Goal: Information Seeking & Learning: Learn about a topic

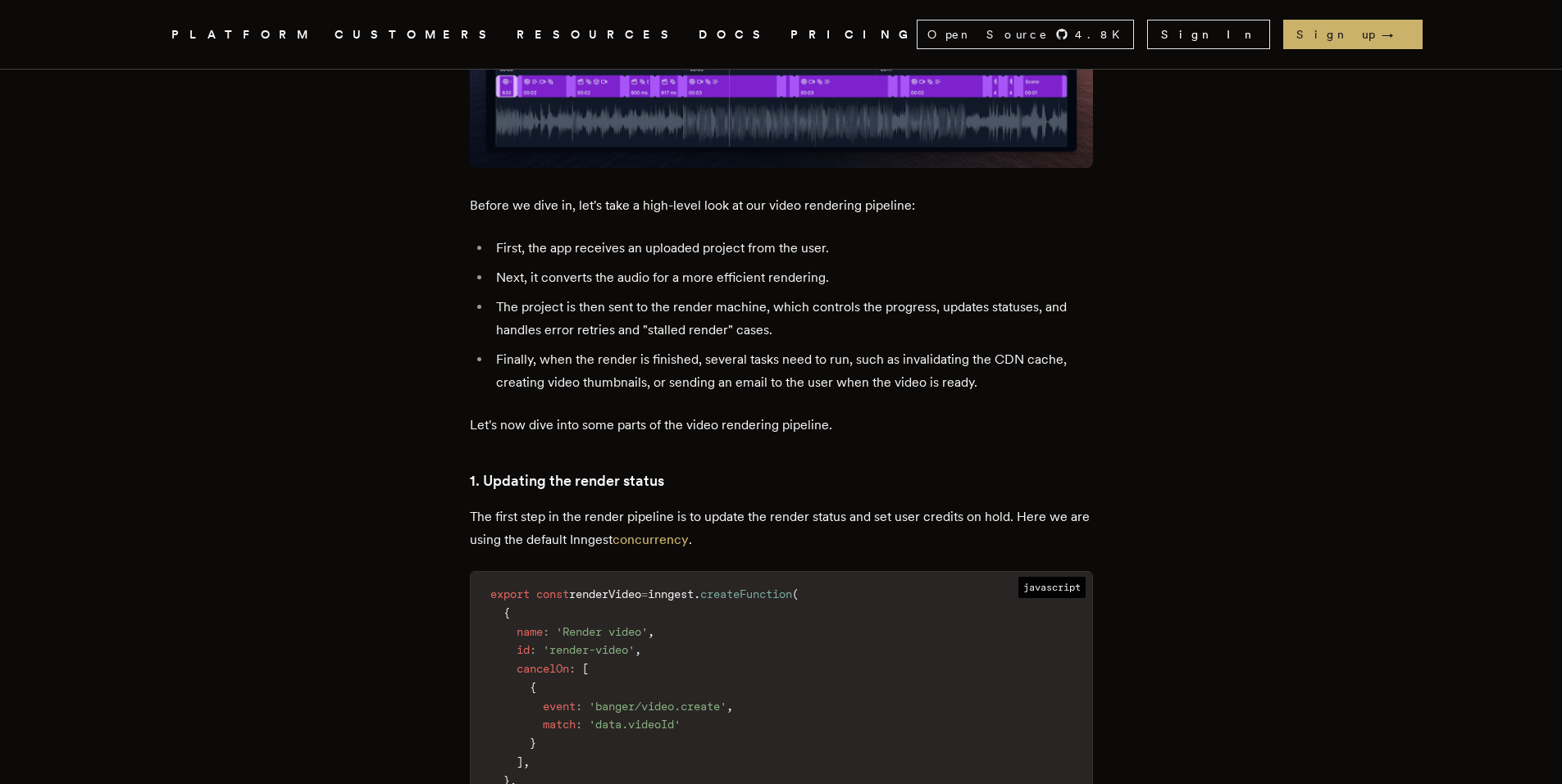
scroll to position [1885, 0]
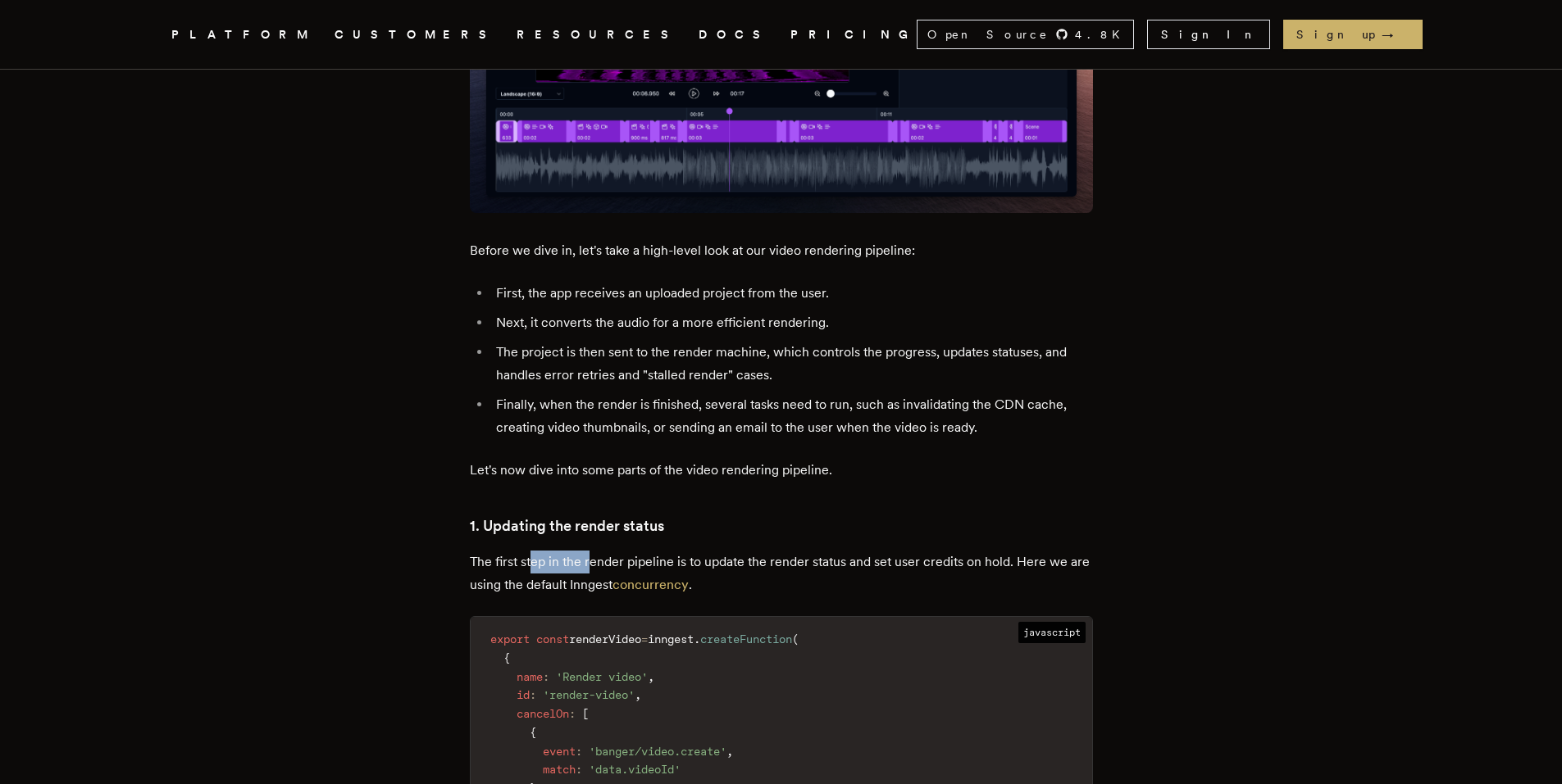
drag, startPoint x: 574, startPoint y: 491, endPoint x: 512, endPoint y: 507, distance: 64.0
click at [598, 551] on p "The first step in the render pipeline is to update the render status and set us…" at bounding box center [782, 573] width 623 height 46
click at [488, 551] on p "The first step in the render pipeline is to update the render status and set us…" at bounding box center [782, 573] width 623 height 46
drag, startPoint x: 595, startPoint y: 501, endPoint x: 832, endPoint y: 504, distance: 237.0
click at [826, 551] on p "The first step in the render pipeline is to update the render status and set us…" at bounding box center [782, 573] width 623 height 46
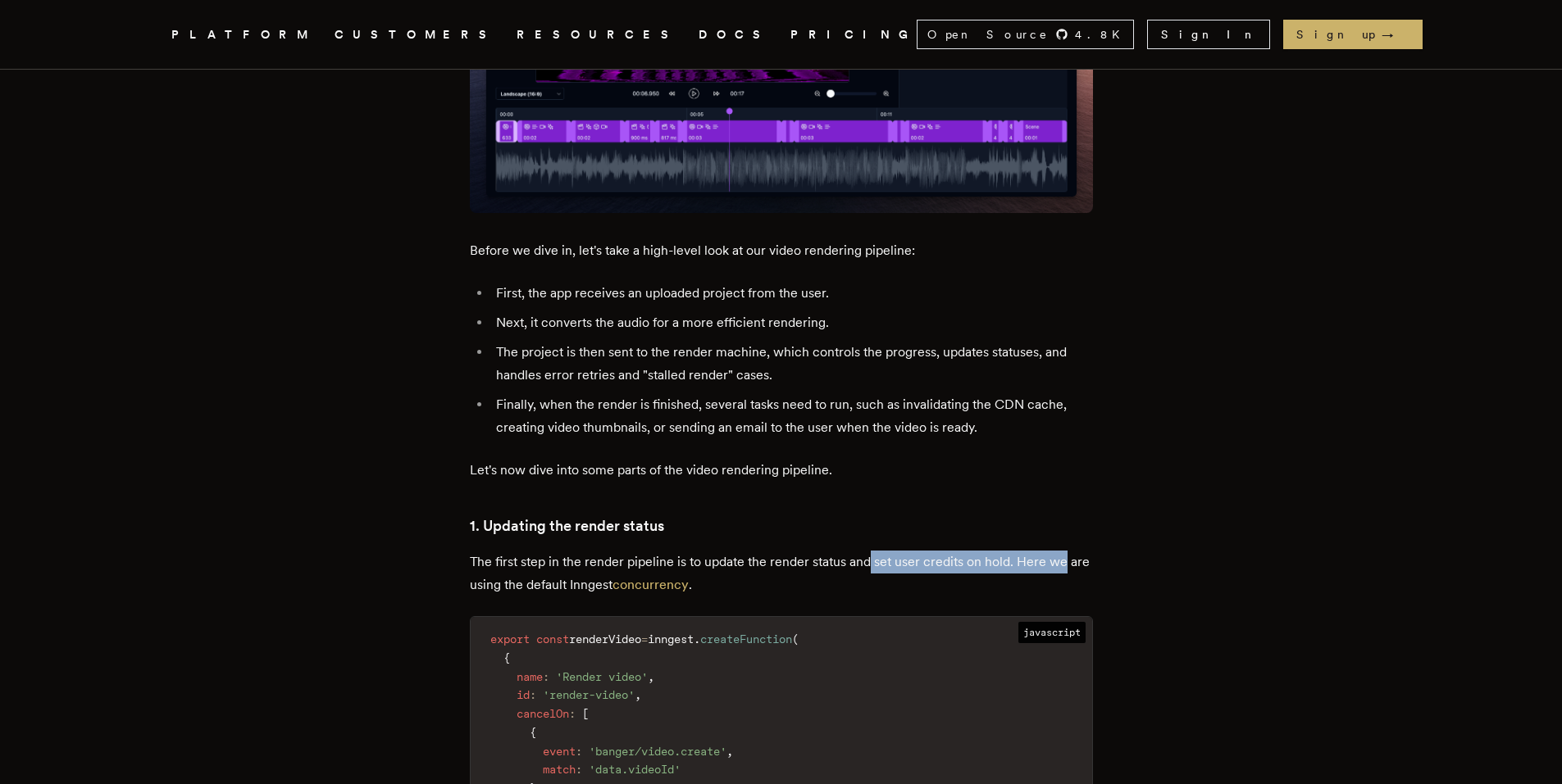
drag, startPoint x: 876, startPoint y: 504, endPoint x: 1084, endPoint y: 502, distance: 208.0
click at [1073, 551] on p "The first step in the render pipeline is to update the render status and set us…" at bounding box center [782, 573] width 623 height 46
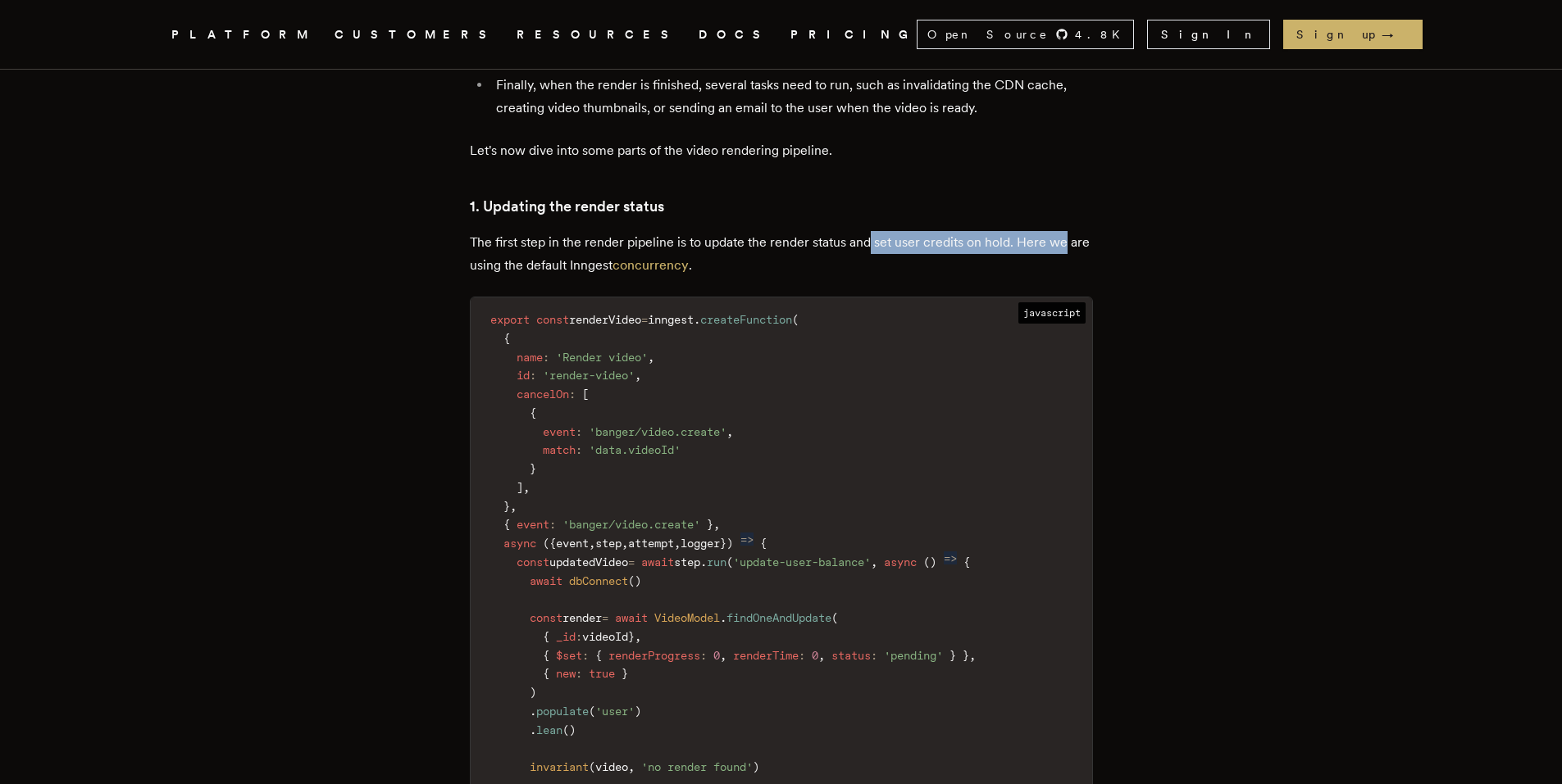
scroll to position [2213, 0]
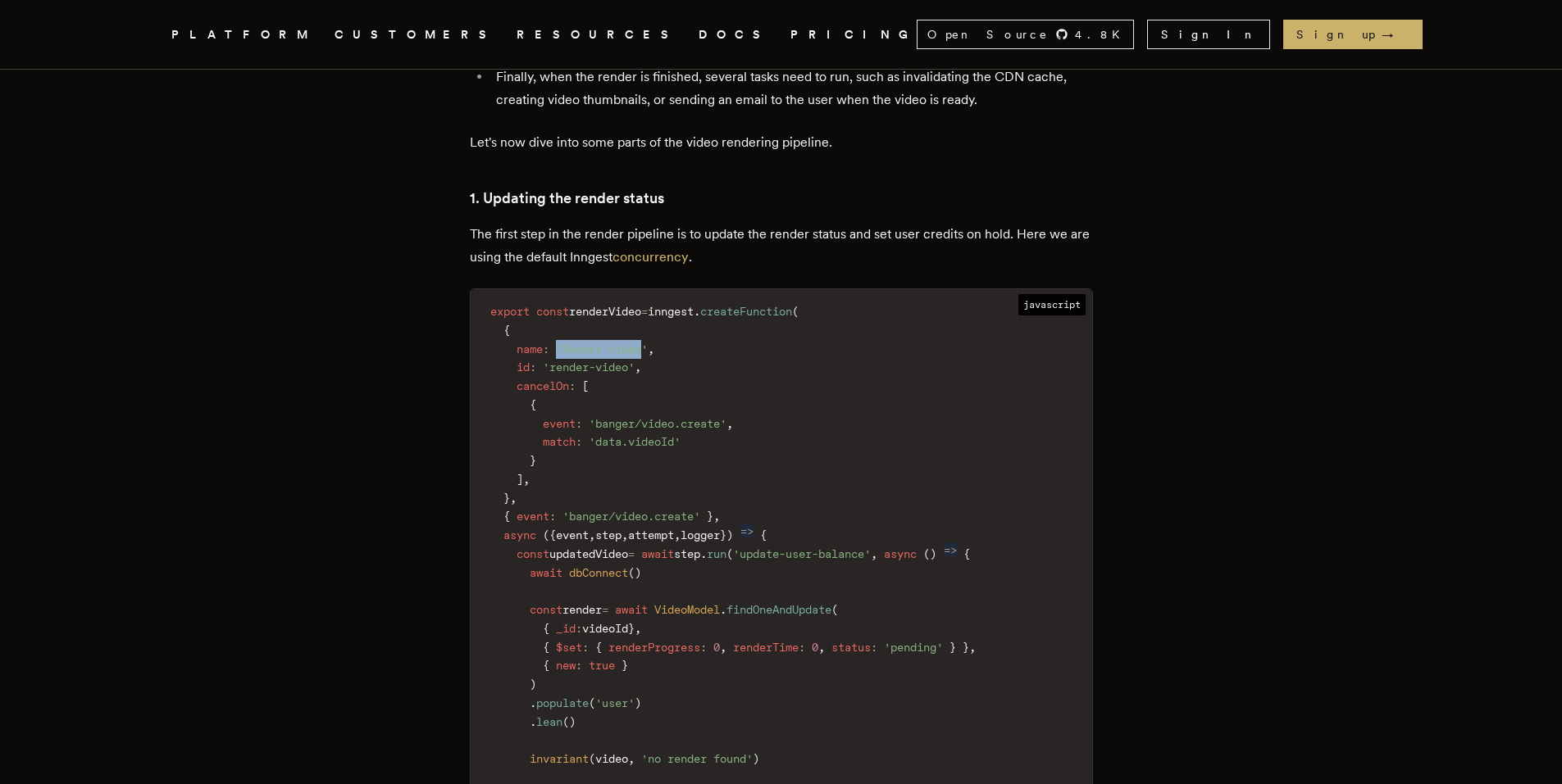
drag, startPoint x: 572, startPoint y: 290, endPoint x: 652, endPoint y: 292, distance: 80.0
click at [648, 342] on span "'Render video'" at bounding box center [602, 349] width 92 height 13
drag, startPoint x: 538, startPoint y: 309, endPoint x: 631, endPoint y: 308, distance: 93.0
click at [631, 308] on code "export const renderVideo = inngest . createFunction ( { name : 'Render video' ,…" at bounding box center [782, 619] width 622 height 641
drag, startPoint x: 676, startPoint y: 316, endPoint x: 640, endPoint y: 327, distance: 37.6
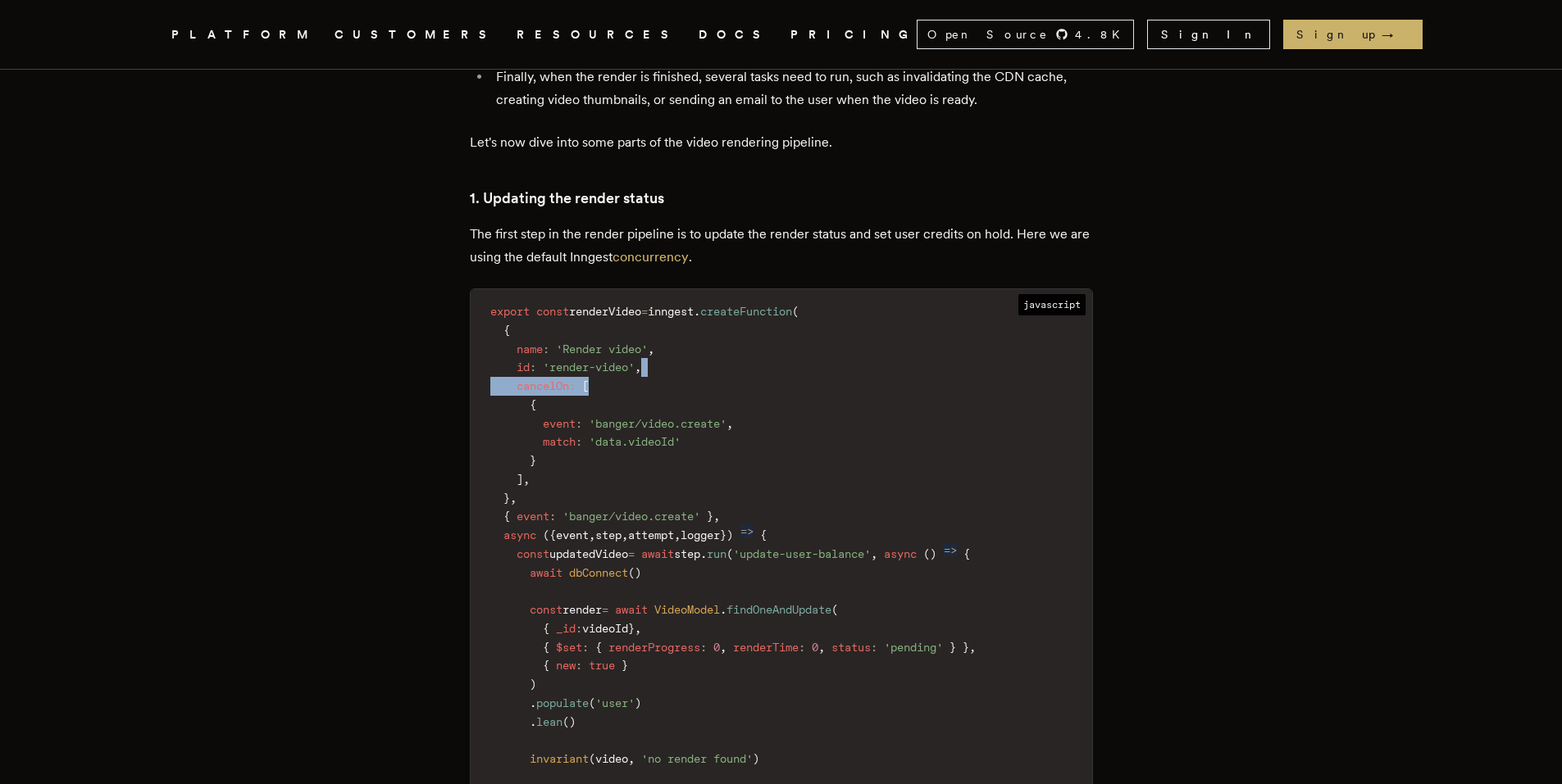
click at [676, 317] on code "export const renderVideo = inngest . createFunction ( { name : 'Render video' ,…" at bounding box center [782, 619] width 622 height 641
click at [529, 332] on code "export const renderVideo = inngest . createFunction ( { name : 'Render video' ,…" at bounding box center [782, 619] width 622 height 641
click at [512, 398] on span at bounding box center [509, 405] width 39 height 13
drag, startPoint x: 582, startPoint y: 363, endPoint x: 753, endPoint y: 368, distance: 171.1
click at [753, 368] on code "export const renderVideo = inngest . createFunction ( { name : 'Render video' ,…" at bounding box center [782, 619] width 622 height 641
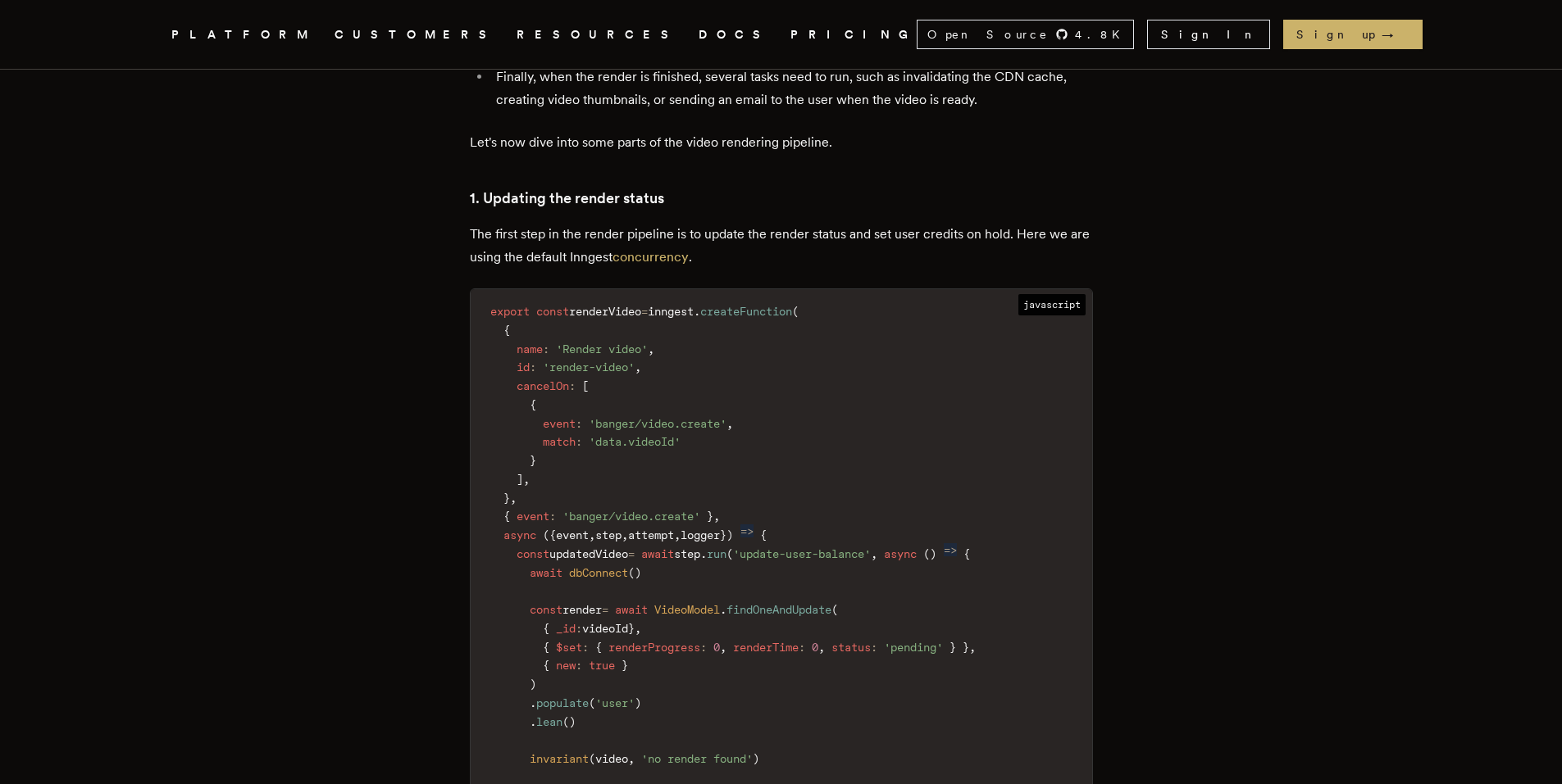
click at [543, 435] on span at bounding box center [516, 442] width 53 height 13
drag, startPoint x: 575, startPoint y: 383, endPoint x: 598, endPoint y: 383, distance: 23.0
click at [598, 383] on code "export const renderVideo = inngest . createFunction ( { name : 'Render video' ,…" at bounding box center [782, 619] width 622 height 641
drag, startPoint x: 681, startPoint y: 391, endPoint x: 716, endPoint y: 383, distance: 35.9
click at [683, 391] on code "export const renderVideo = inngest . createFunction ( { name : 'Render video' ,…" at bounding box center [782, 619] width 622 height 641
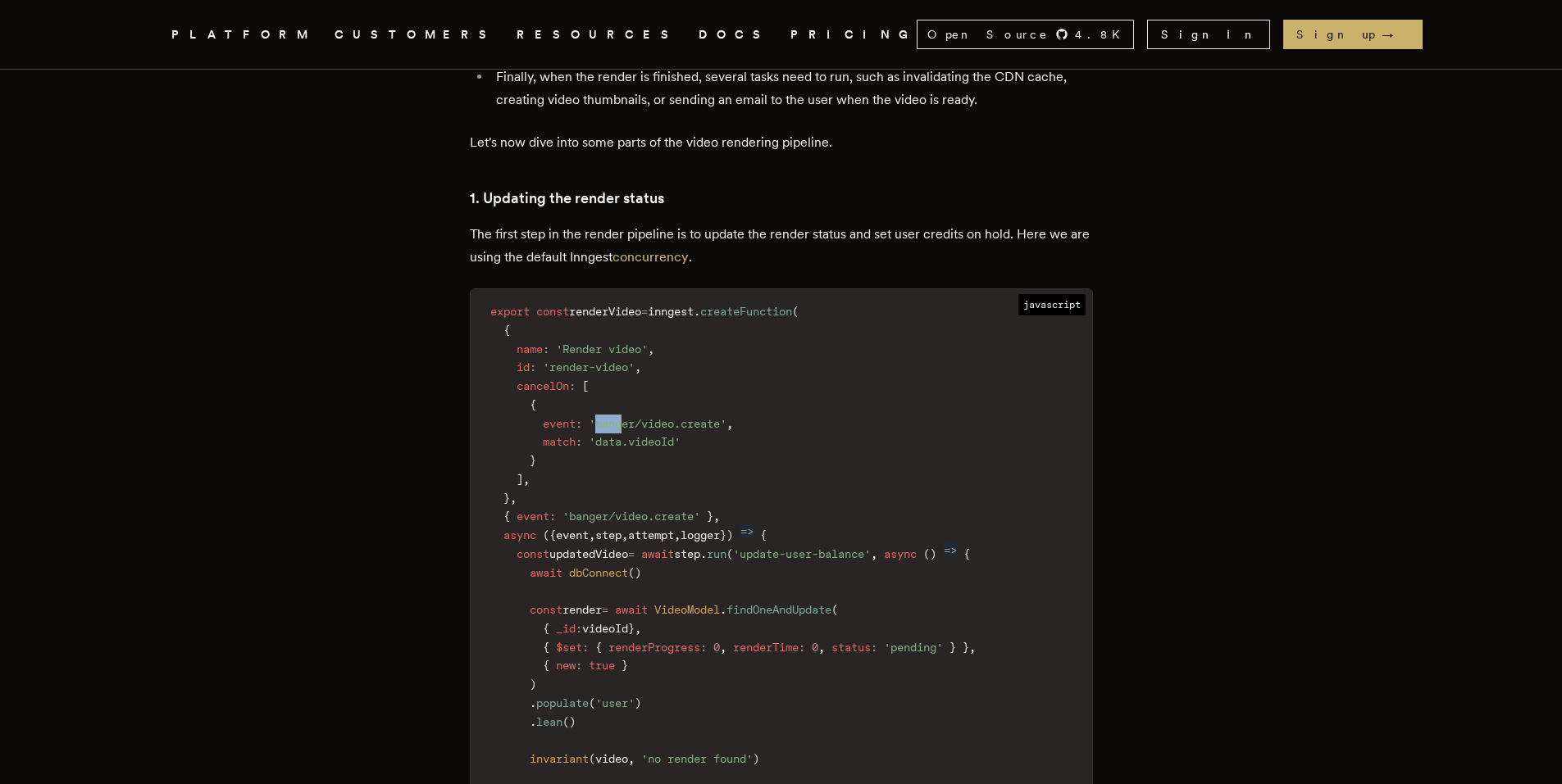
drag, startPoint x: 608, startPoint y: 361, endPoint x: 655, endPoint y: 366, distance: 47.3
click at [638, 417] on span "'banger/video.create'" at bounding box center [657, 424] width 138 height 13
drag, startPoint x: 655, startPoint y: 366, endPoint x: 735, endPoint y: 367, distance: 80.0
click at [727, 417] on span "'banger/video.create'" at bounding box center [657, 424] width 138 height 13
click at [672, 404] on code "export const renderVideo = inngest . createFunction ( { name : 'Render video' ,…" at bounding box center [782, 619] width 622 height 641
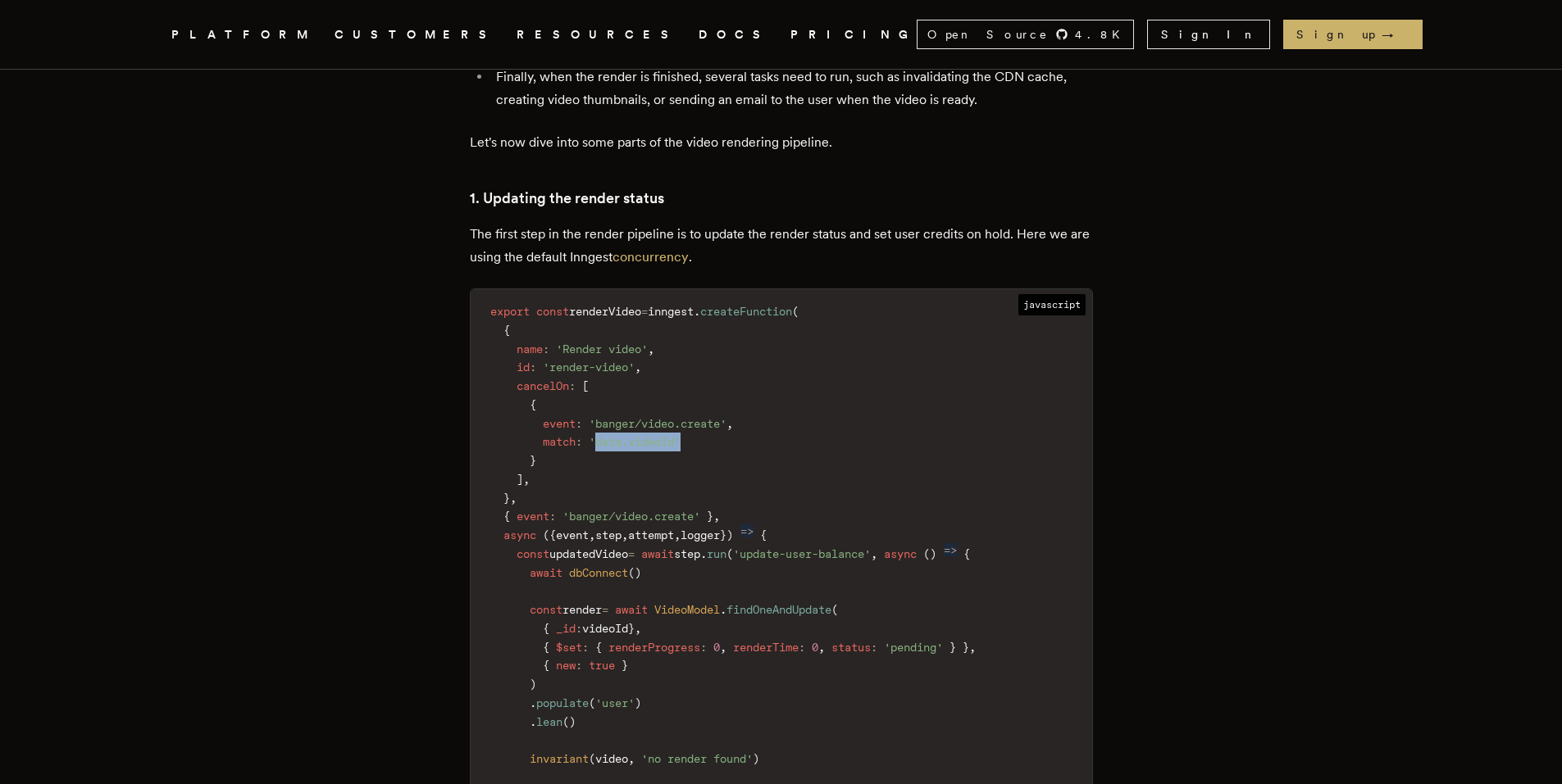
drag, startPoint x: 641, startPoint y: 383, endPoint x: 715, endPoint y: 427, distance: 86.1
click at [709, 392] on code "export const renderVideo = inngest . createFunction ( { name : 'Render video' ,…" at bounding box center [782, 619] width 622 height 641
drag, startPoint x: 717, startPoint y: 432, endPoint x: 718, endPoint y: 444, distance: 12.0
click at [717, 433] on code "export const renderVideo = inngest . createFunction ( { name : 'Render video' ,…" at bounding box center [782, 619] width 622 height 641
drag, startPoint x: 547, startPoint y: 466, endPoint x: 658, endPoint y: 453, distance: 111.8
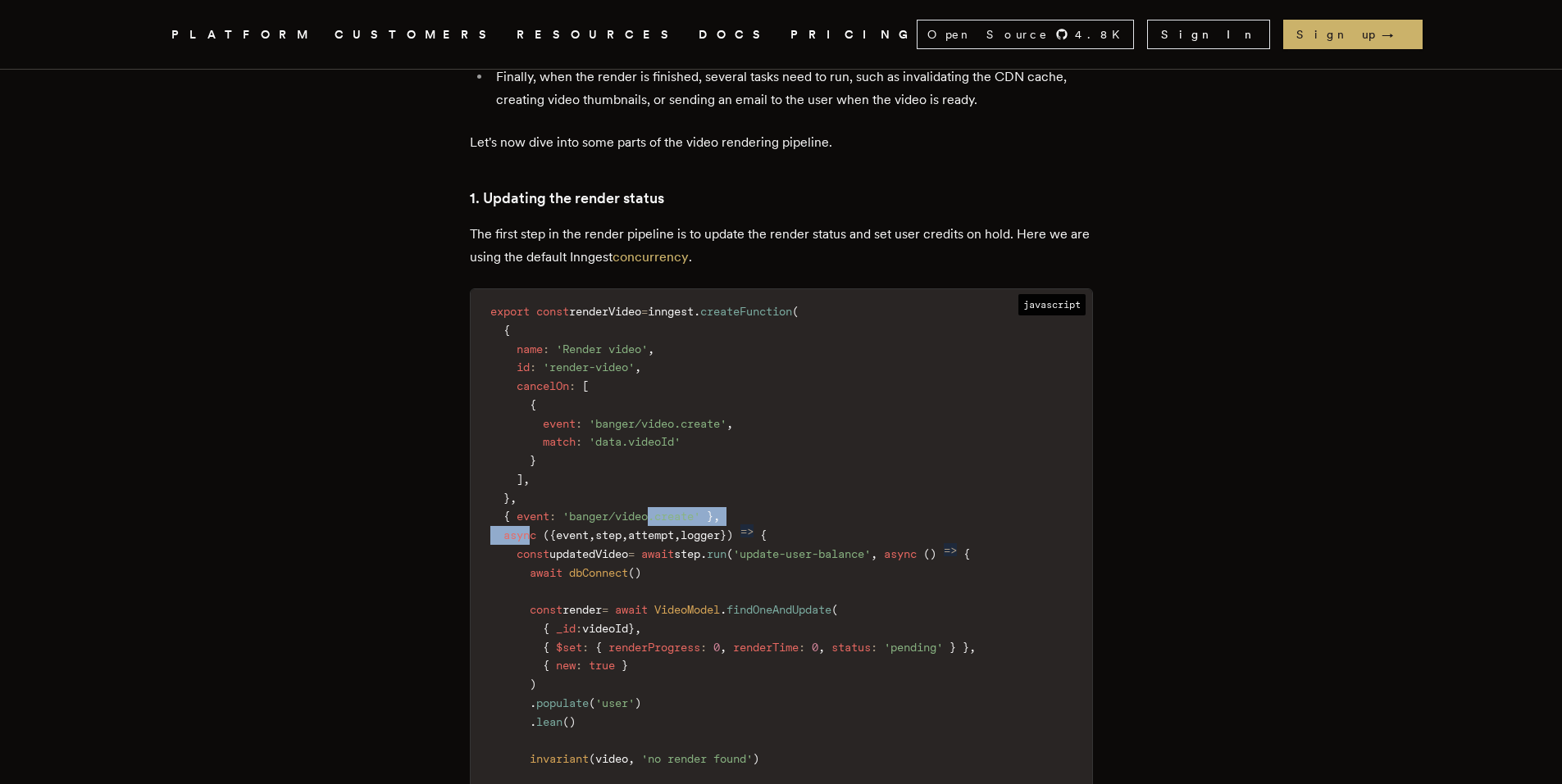
click at [658, 453] on code "export const renderVideo = inngest . createFunction ( { name : 'Render video' ,…" at bounding box center [782, 619] width 622 height 641
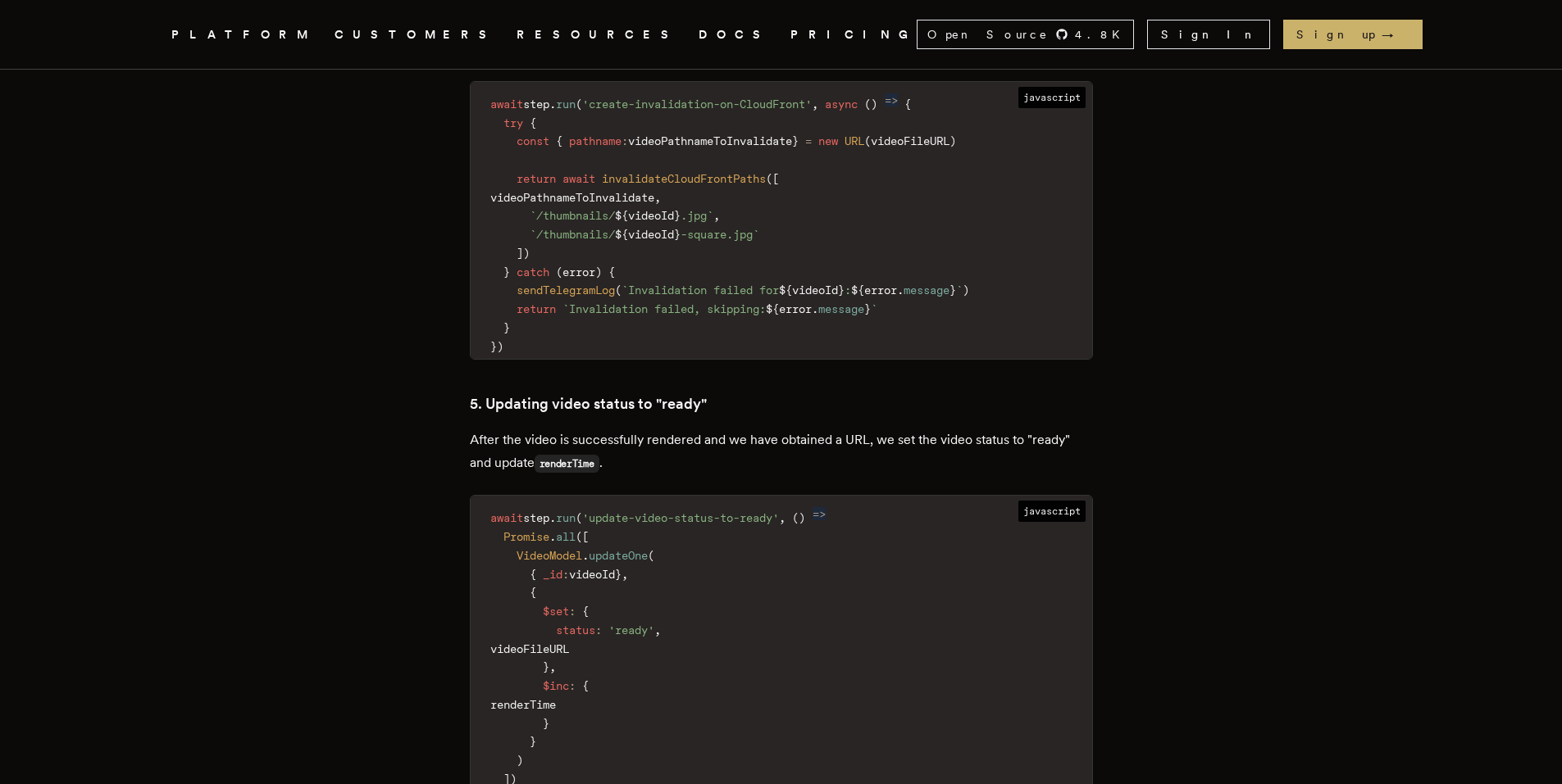
scroll to position [6229, 0]
